Goal: Information Seeking & Learning: Learn about a topic

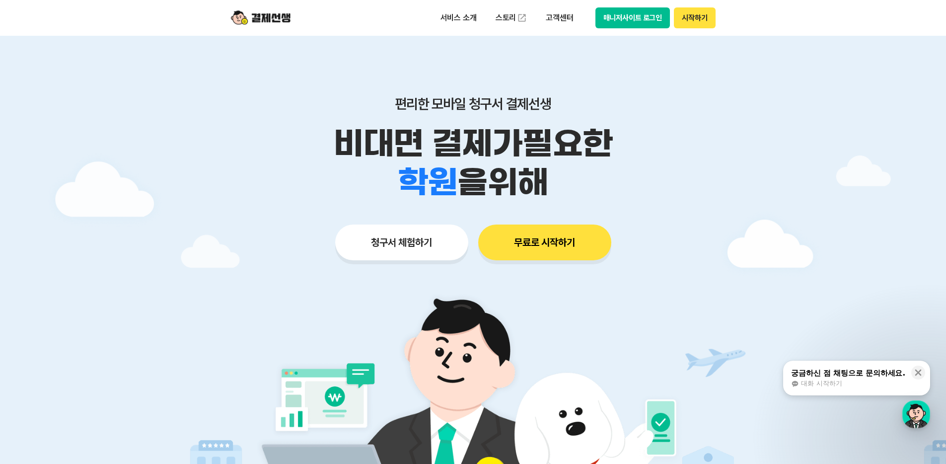
click at [654, 222] on div "편리한 모바일 청구서 결제선생 비대면 결제가 필요한 학원 공부방 호텔 쇼핑몰 병원 배달 보험사 항공사 골프장 을 위해 청구서 체험하기 무료로 …" at bounding box center [473, 158] width 509 height 245
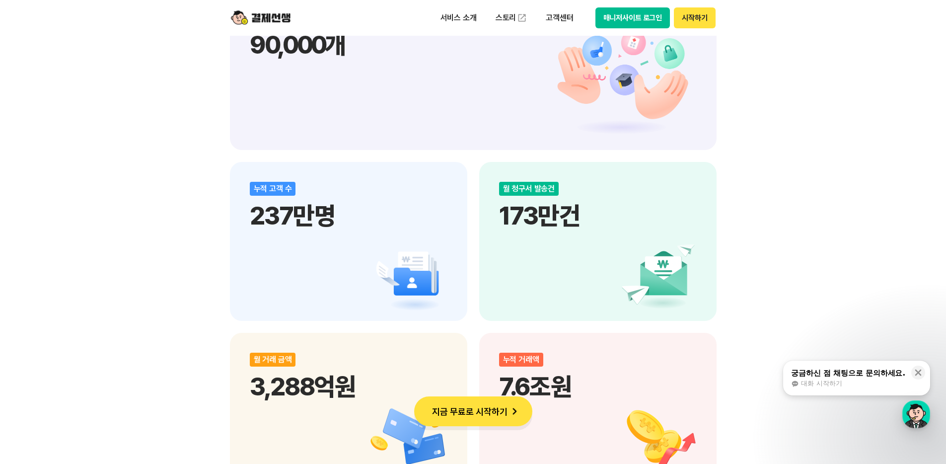
scroll to position [1237, 0]
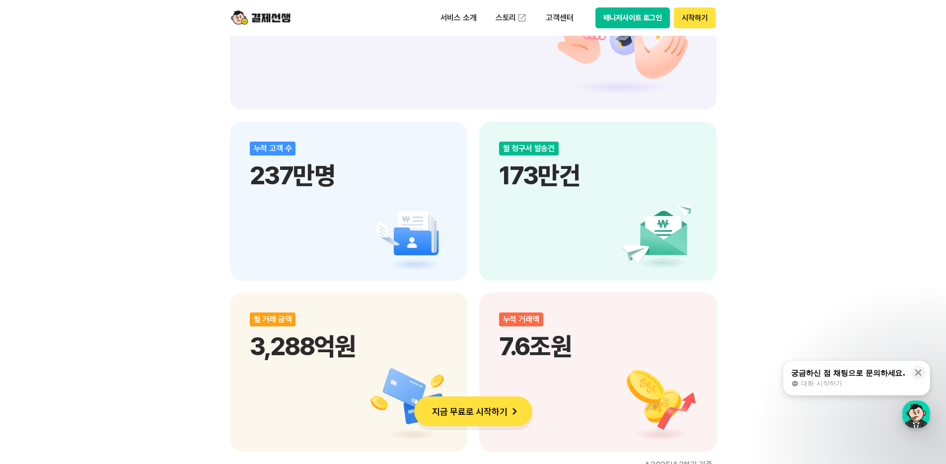
click at [753, 227] on div "비대면 결제 1등 결제선생 숫자가 증명하는 국내 1등 비대면 결제 서비스 결제선생과 함께 사업장을 성장시켜 보세요! 누적 가맹점 수 90,00…" at bounding box center [473, 199] width 946 height 1752
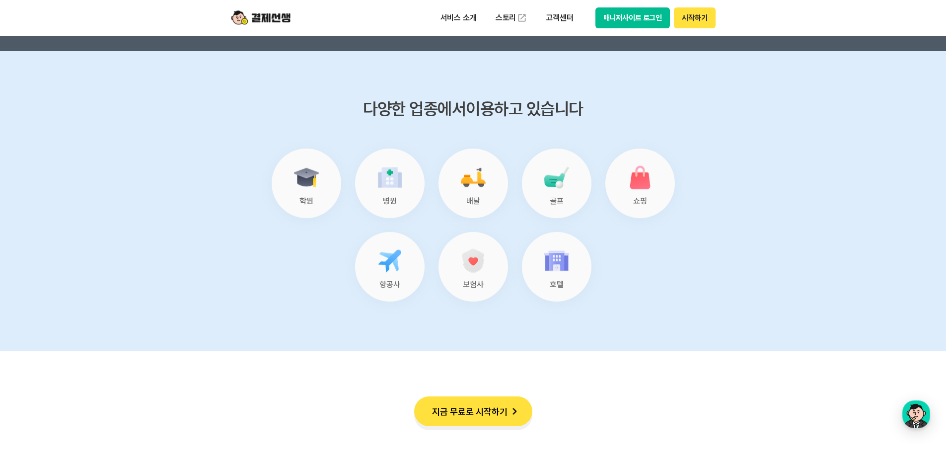
scroll to position [4095, 0]
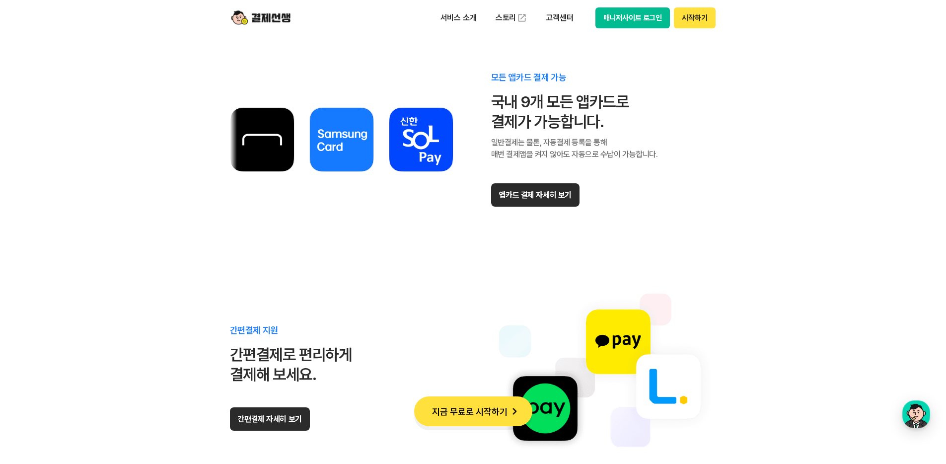
click at [620, 173] on div "모든 앱카드 결제 가능 국내 9개 모든 앱카드로 결제가 가능합니다. 일반결제는 물론, 자동결제 등록을 통해 매번 결제앱을 켜지 않아도 자동으로…" at bounding box center [574, 140] width 167 height 134
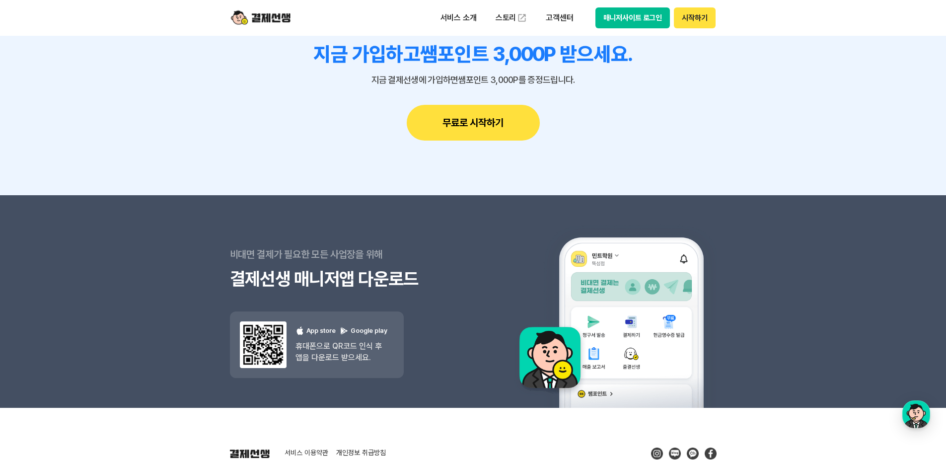
scroll to position [8767, 0]
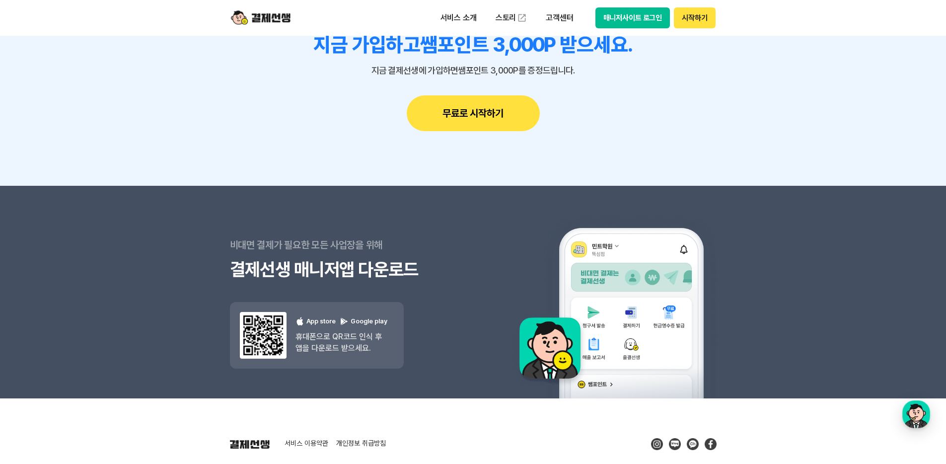
click at [468, 28] on div "서비스 소개 스토리 고객센터 매니저사이트 로그인 시작하기" at bounding box center [575, 17] width 282 height 21
click at [471, 22] on p "서비스 소개" at bounding box center [459, 18] width 50 height 18
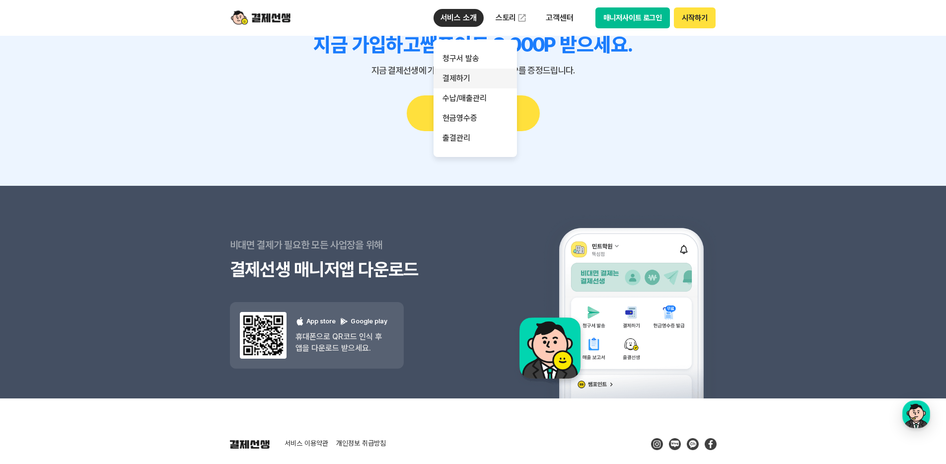
click at [471, 79] on link "결제하기" at bounding box center [475, 79] width 83 height 20
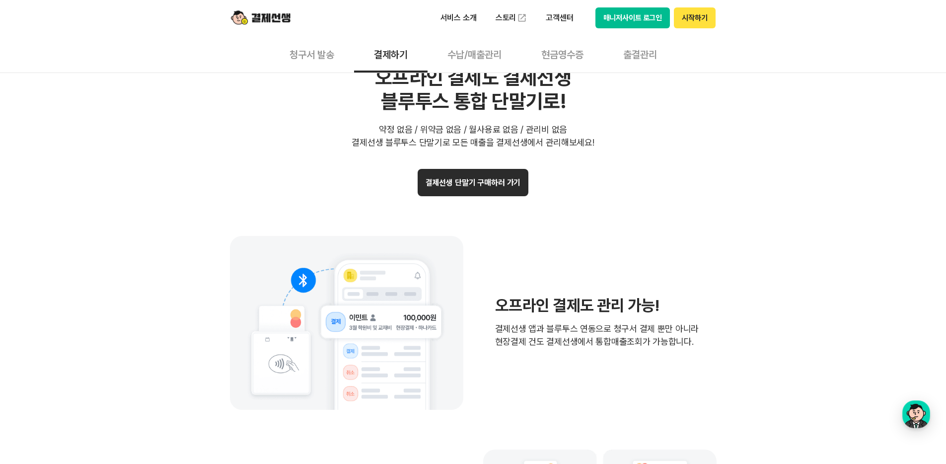
scroll to position [1925, 0]
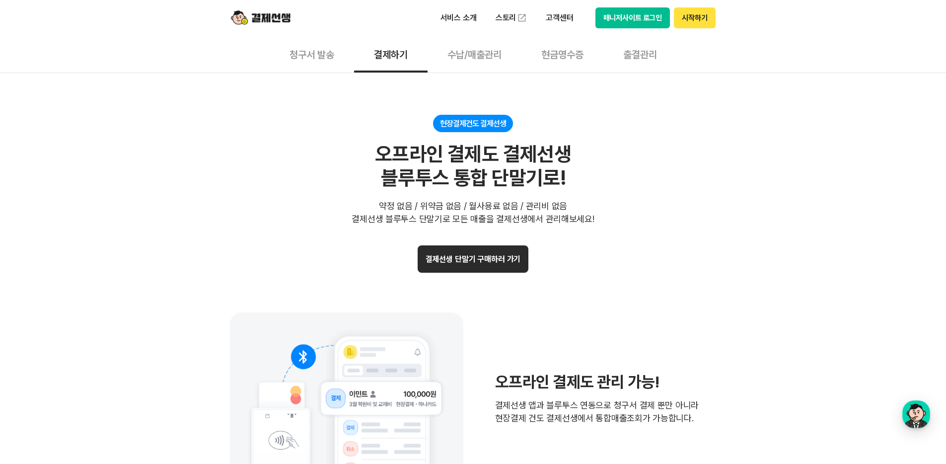
click at [270, 145] on div "현장결제건도 결제선생 오프라인 결제도 결제선생 블루투스 통합 단말기로! 약정 없음 / 위약금 없음 / 월사용료 없음 / 관리비 없음 결제선생 …" at bounding box center [473, 170] width 487 height 111
